Goal: Task Accomplishment & Management: Manage account settings

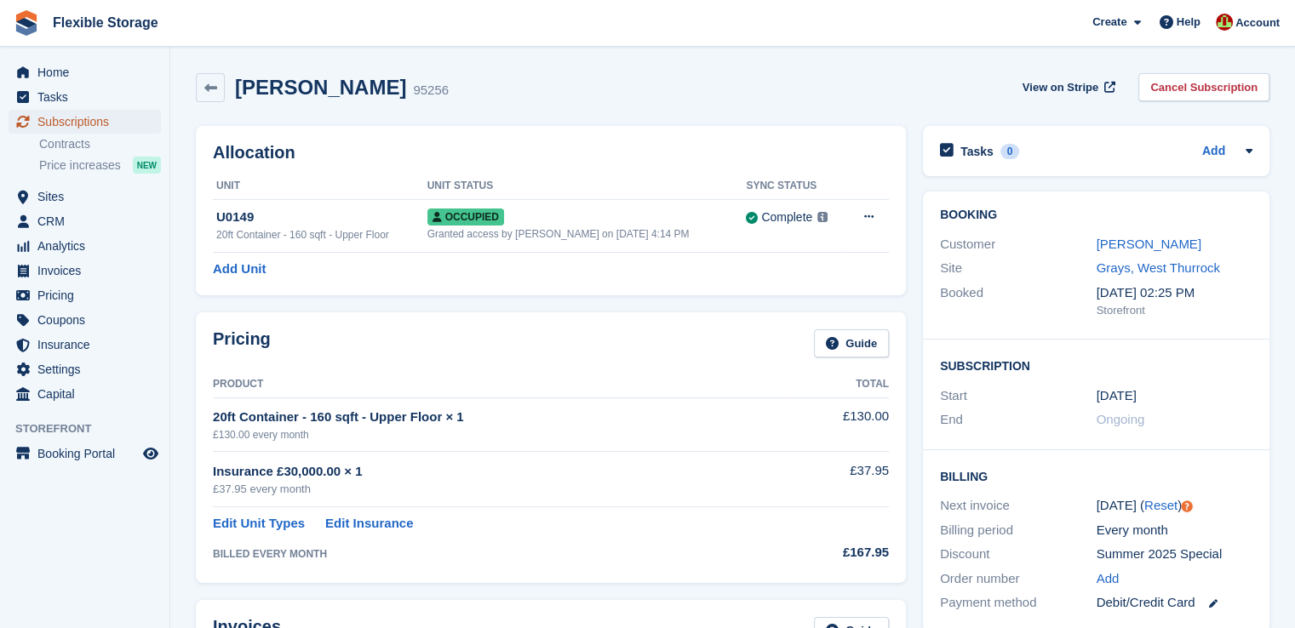
click at [75, 123] on span "Subscriptions" at bounding box center [88, 122] width 102 height 24
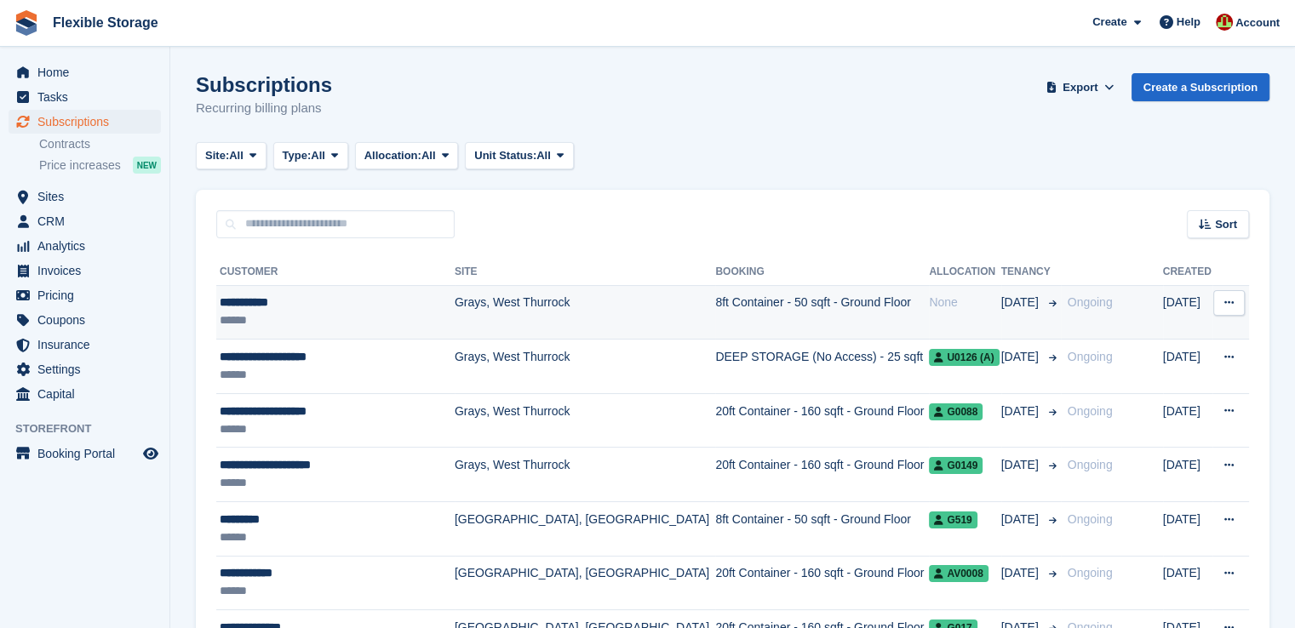
click at [715, 301] on td "8ft Container - 50 sqft - Ground Floor" at bounding box center [822, 312] width 214 height 54
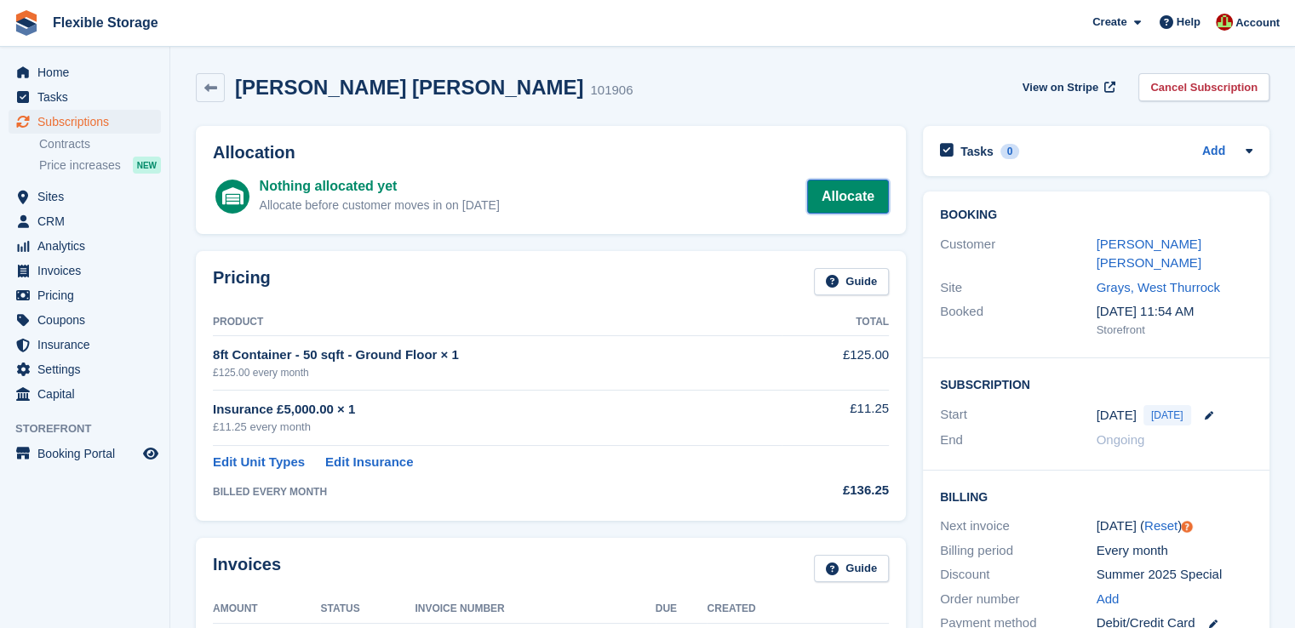
click at [847, 204] on link "Allocate" at bounding box center [848, 197] width 82 height 34
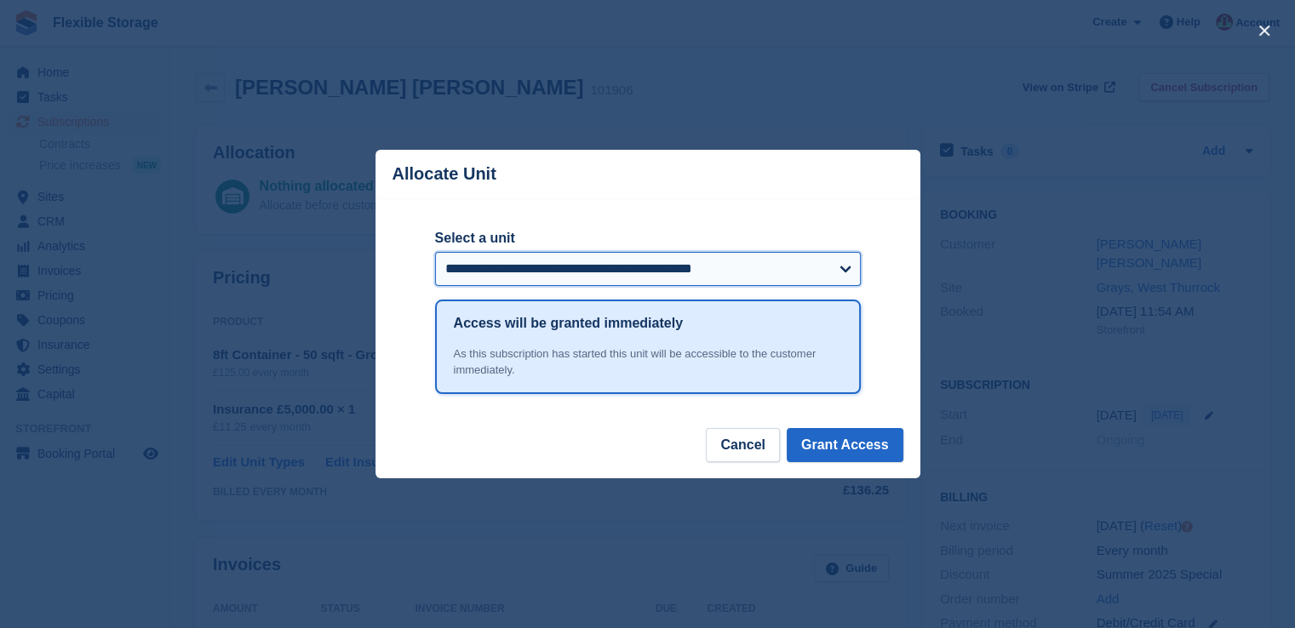
click at [754, 272] on select "**********" at bounding box center [648, 269] width 426 height 34
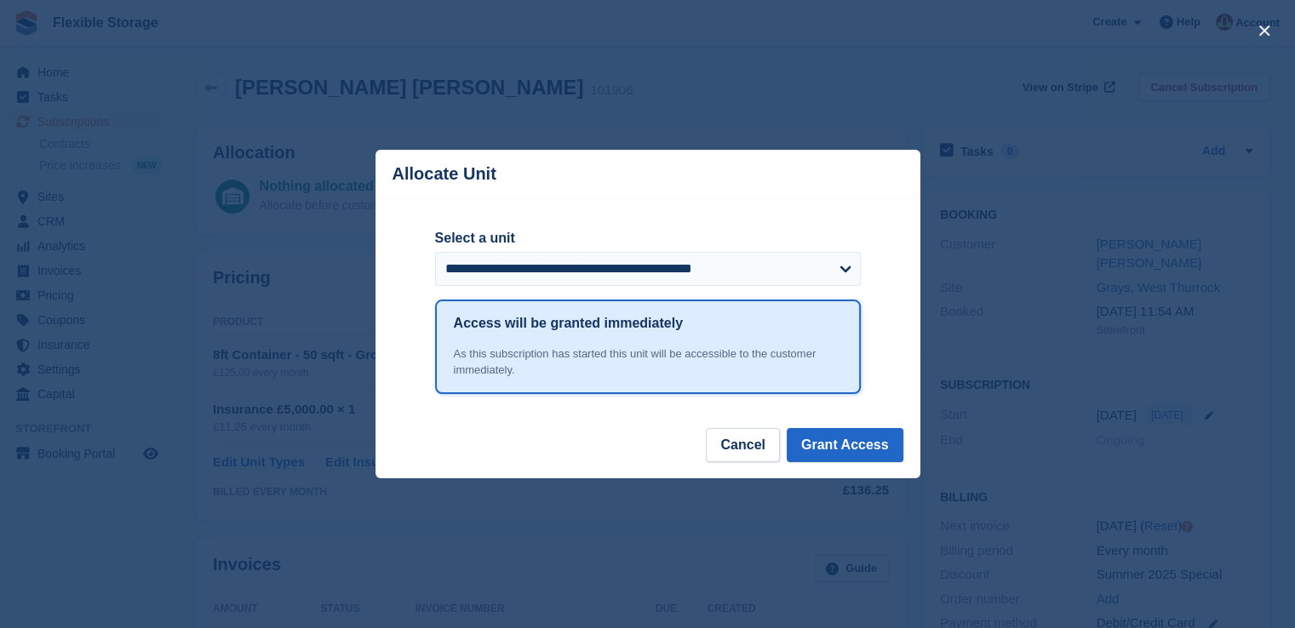
click at [299, 421] on div "close" at bounding box center [647, 314] width 1295 height 628
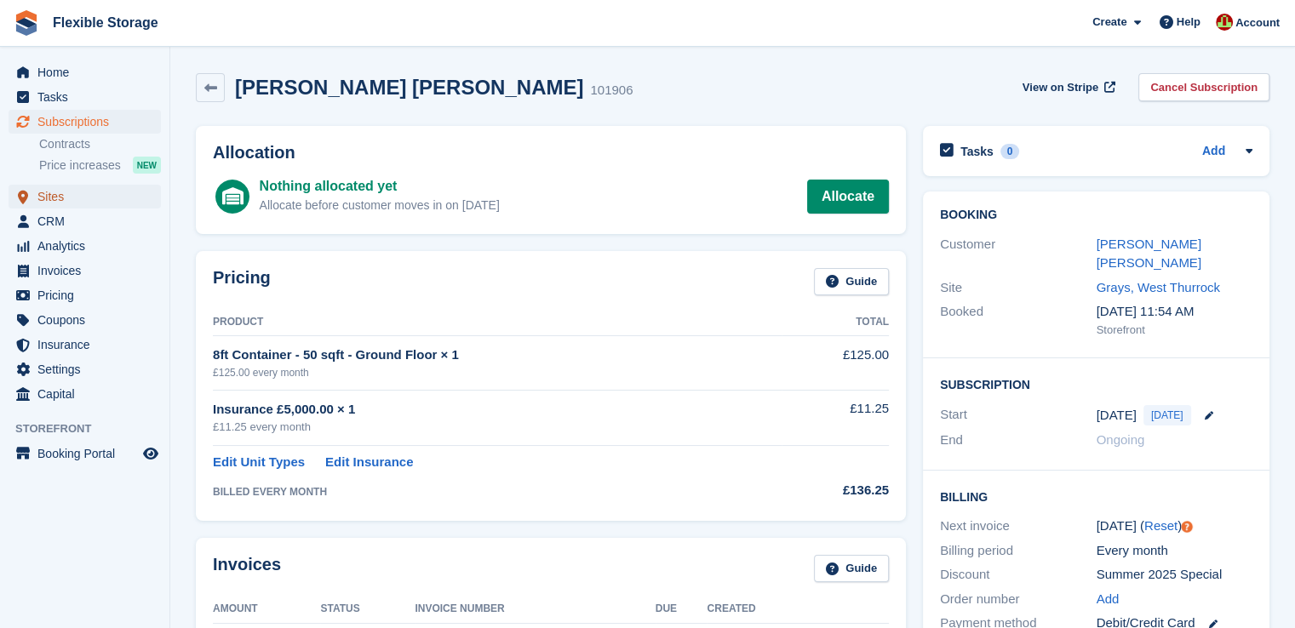
click at [72, 202] on span "Sites" at bounding box center [88, 197] width 102 height 24
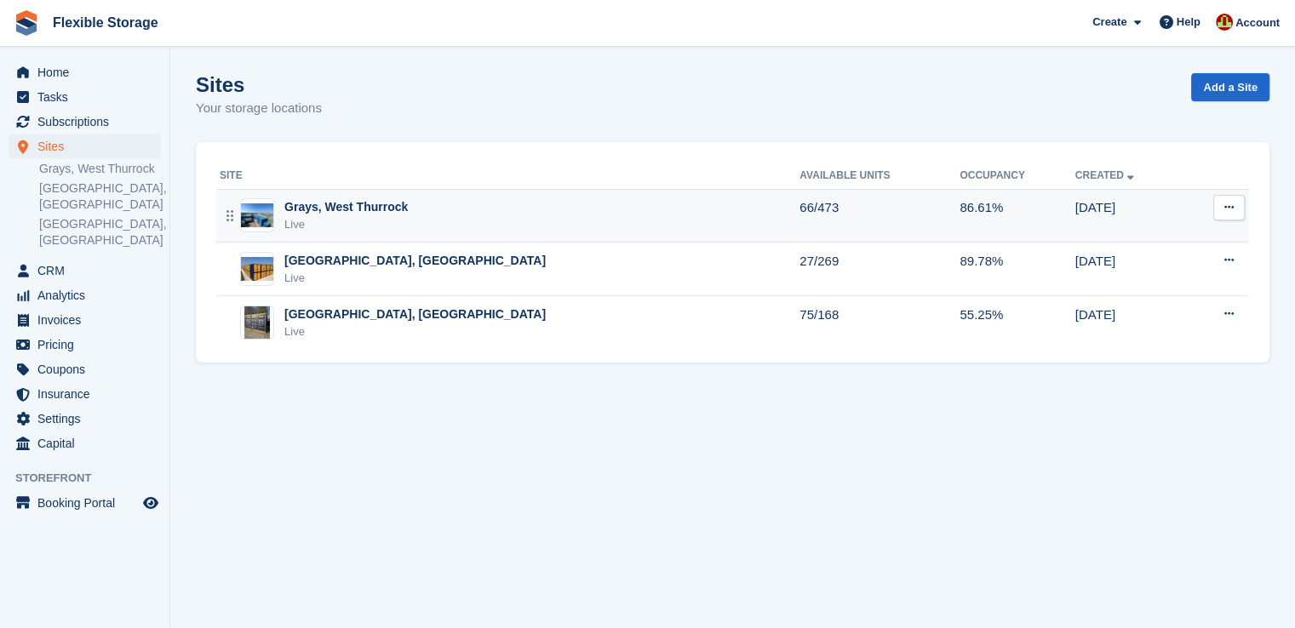
click at [461, 216] on div "Grays, West Thurrock Live" at bounding box center [510, 215] width 580 height 35
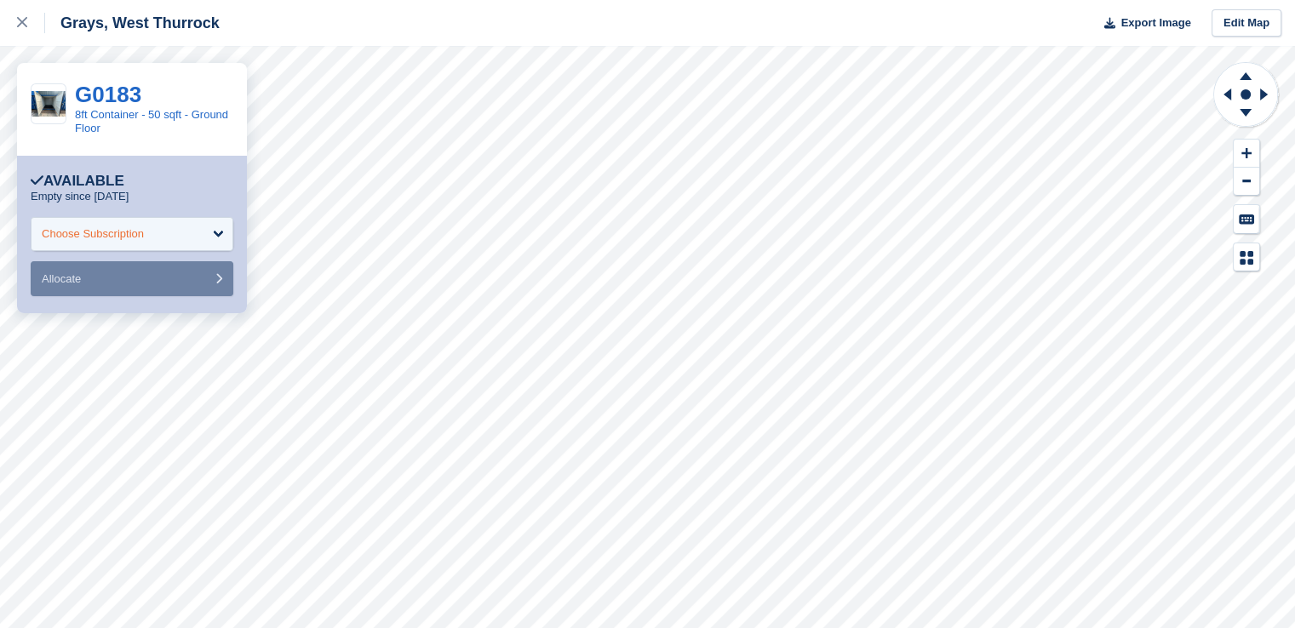
click at [148, 243] on div "Choose Subscription" at bounding box center [132, 234] width 203 height 34
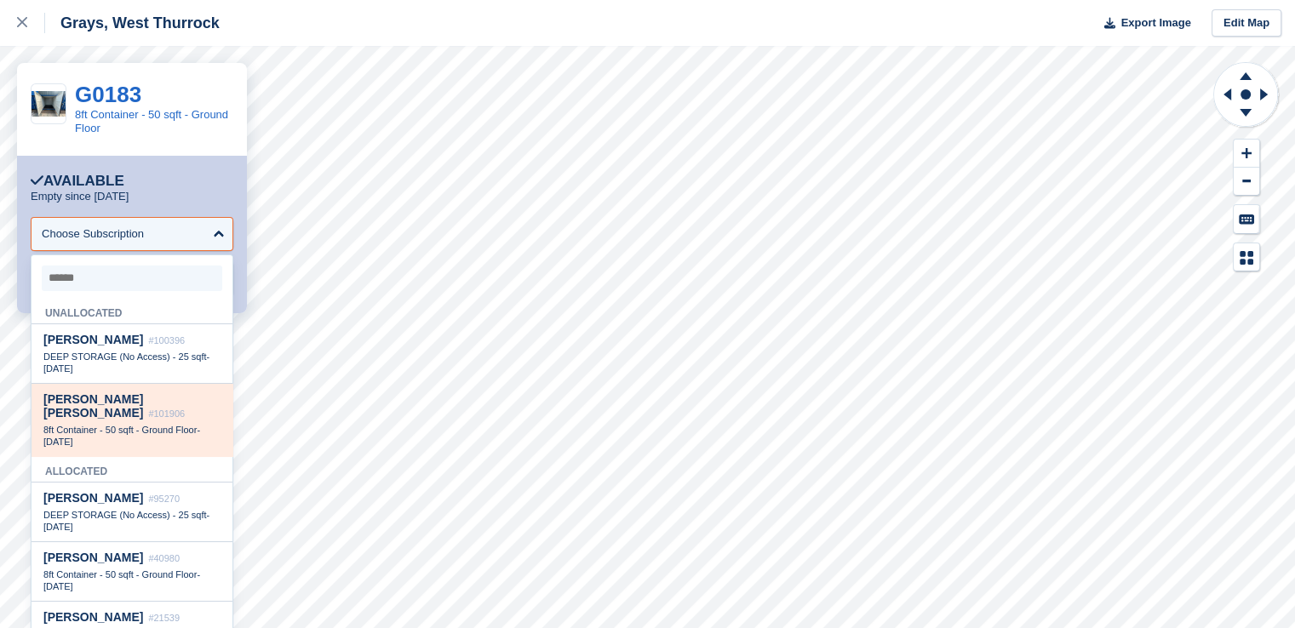
click at [133, 425] on span "8ft Container - 50 sqft - Ground Floor" at bounding box center [119, 430] width 153 height 10
select select "******"
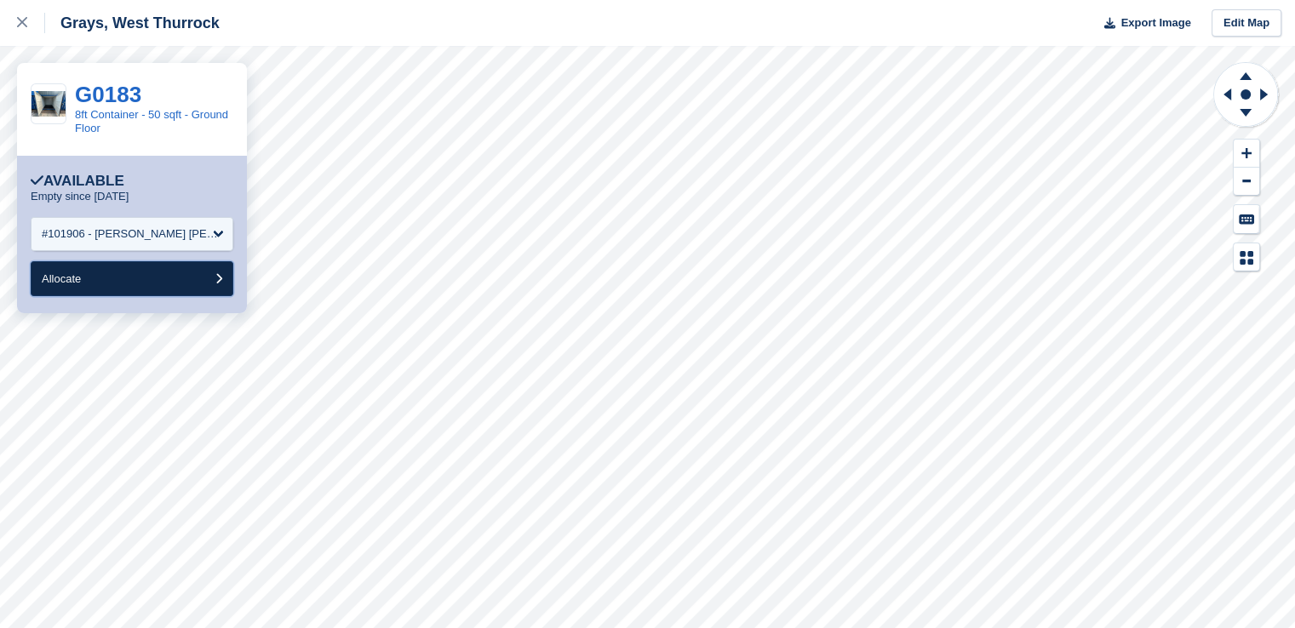
click at [136, 287] on button "Allocate" at bounding box center [132, 278] width 203 height 35
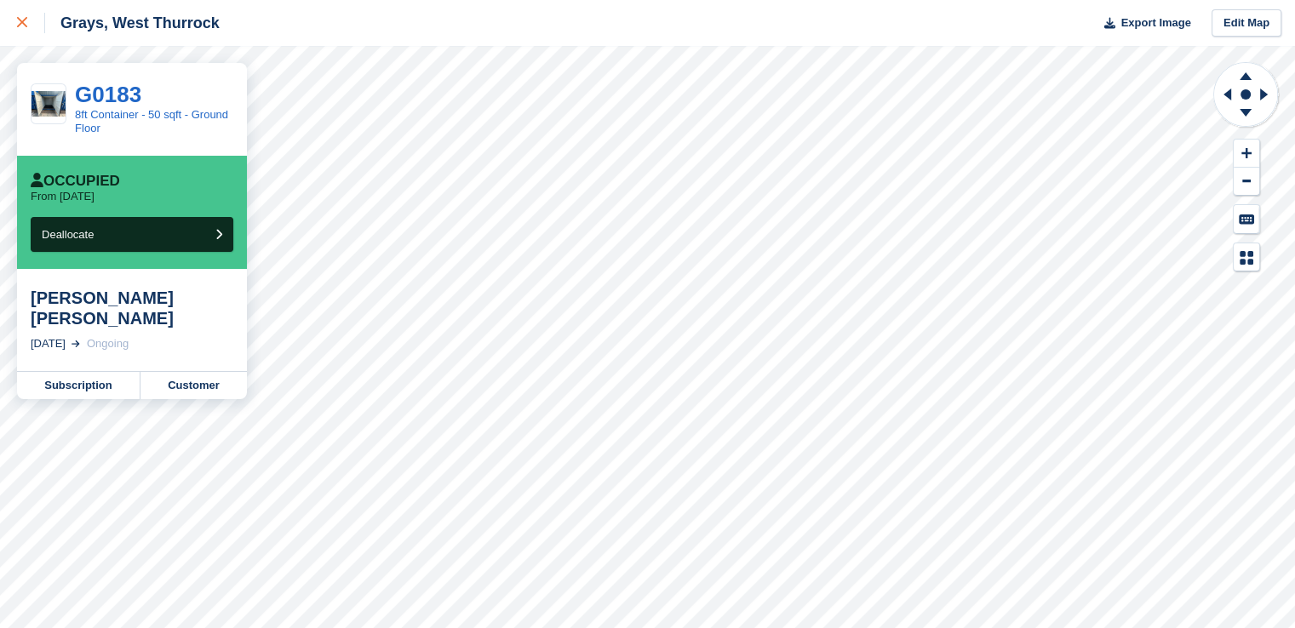
click at [20, 21] on icon at bounding box center [22, 22] width 10 height 10
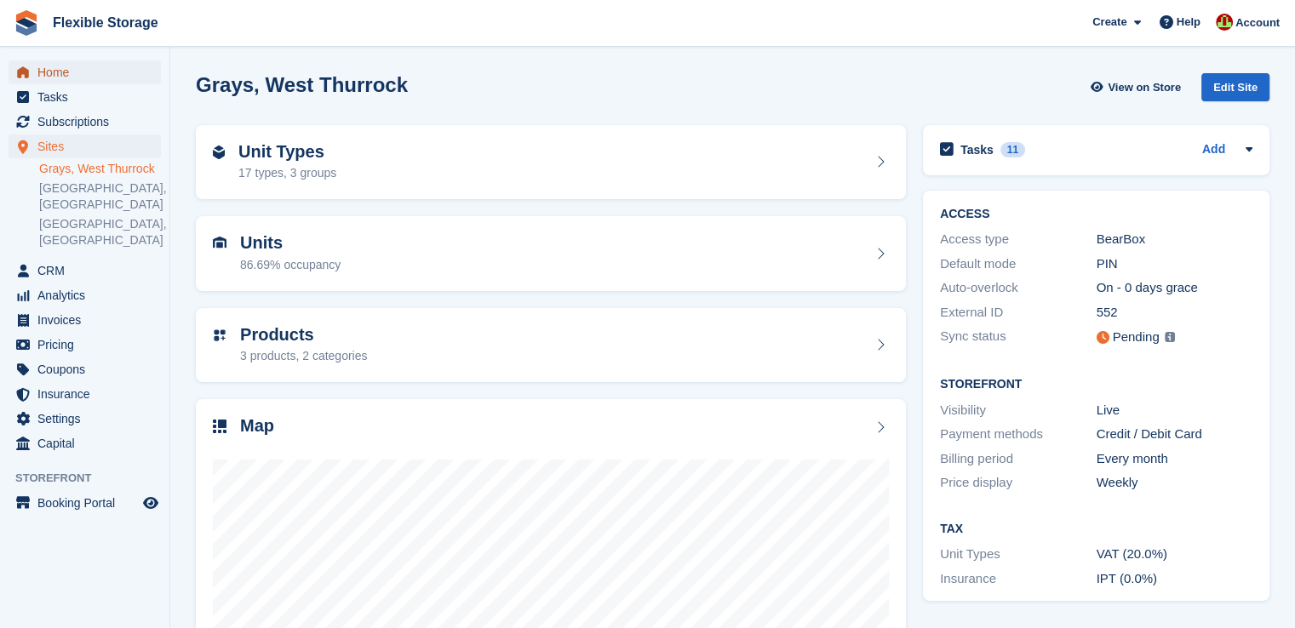
click at [58, 72] on span "Home" at bounding box center [88, 72] width 102 height 24
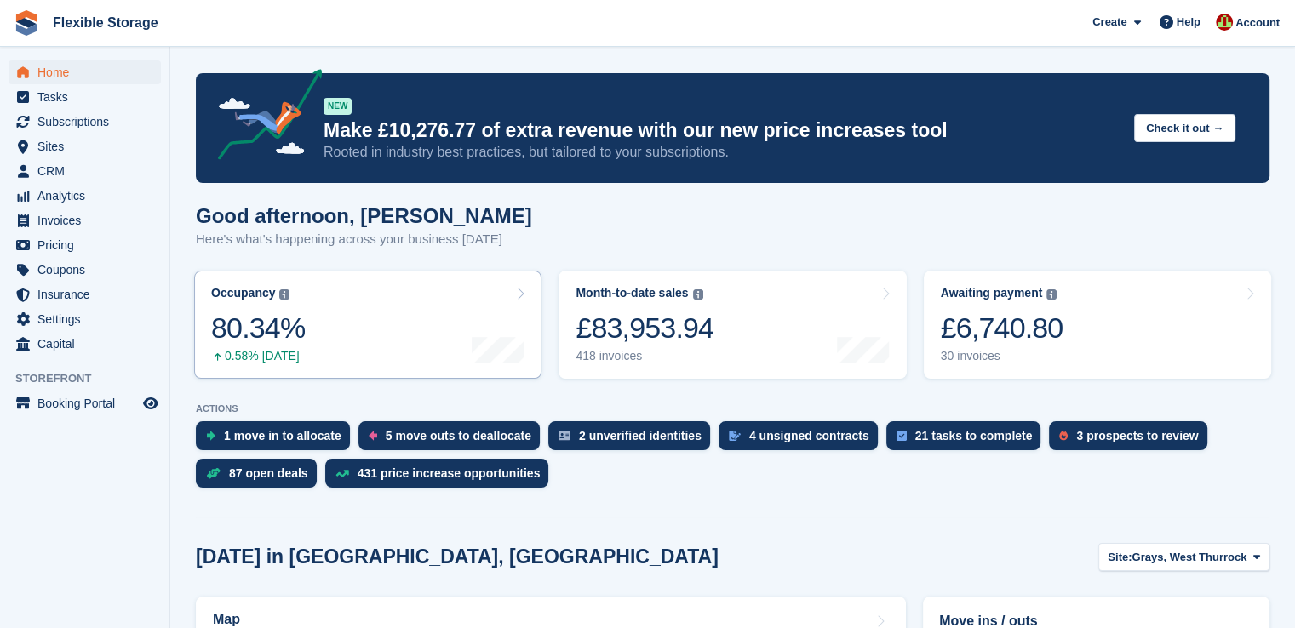
click at [410, 357] on link "Occupancy The percentage of all currently allocated units in terms of area. Inc…" at bounding box center [367, 325] width 347 height 108
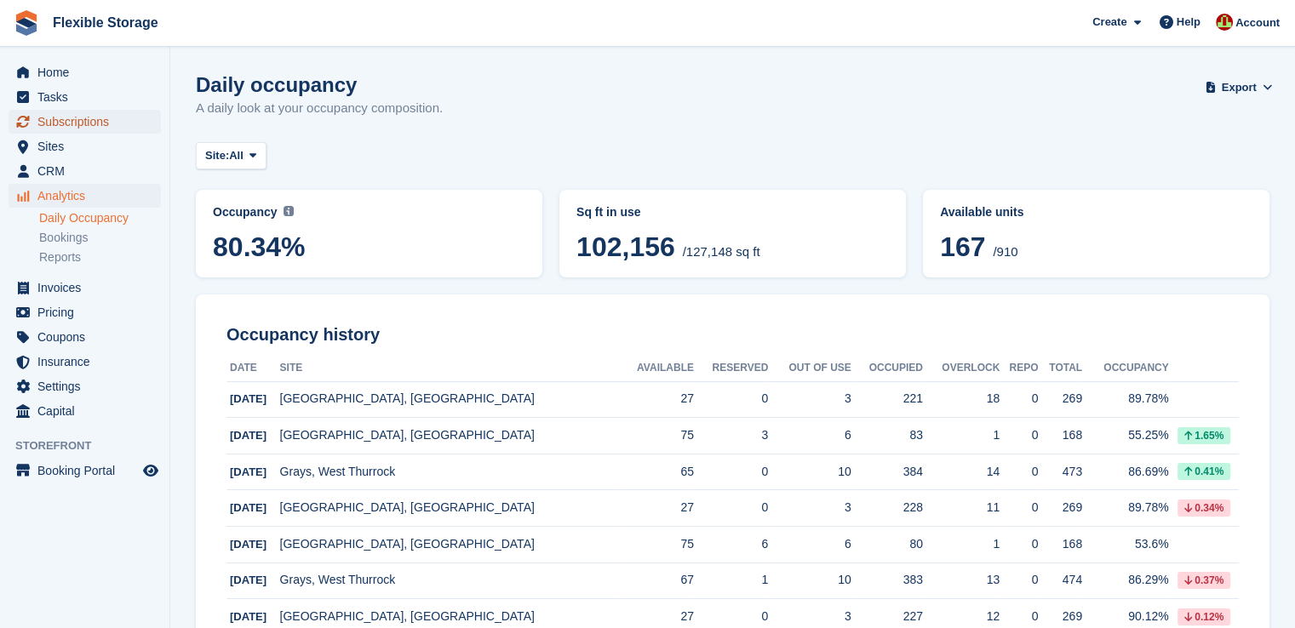
click at [64, 123] on span "Subscriptions" at bounding box center [88, 122] width 102 height 24
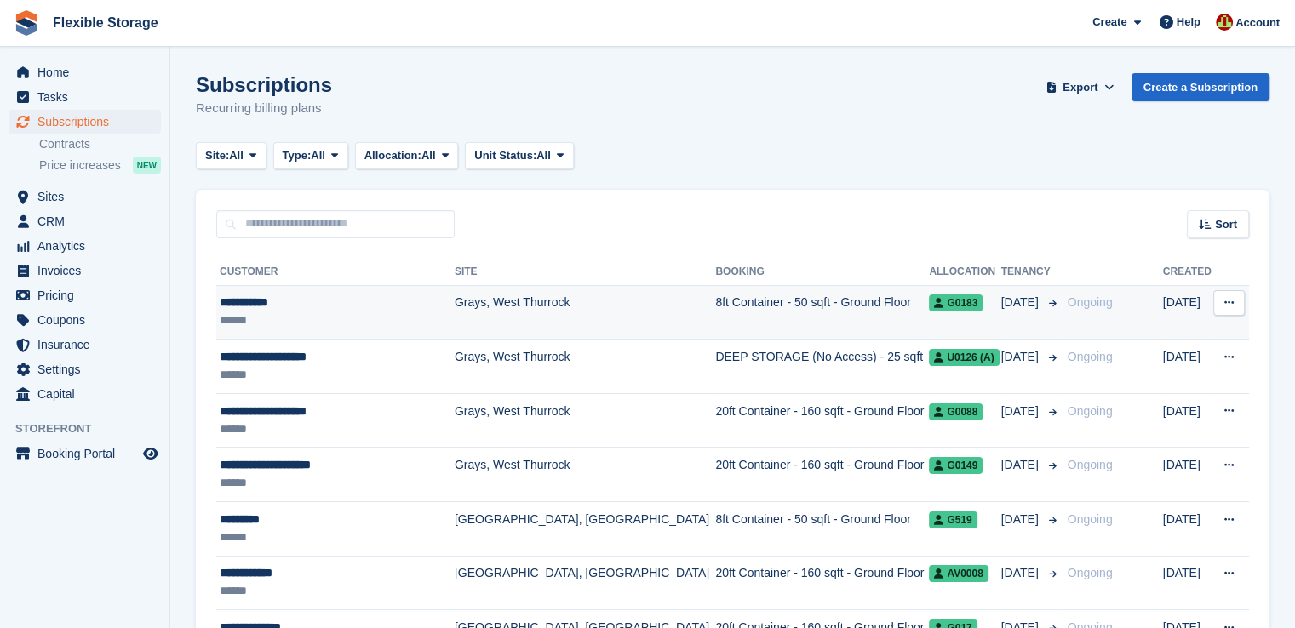
click at [562, 307] on td "Grays, West Thurrock" at bounding box center [585, 312] width 261 height 54
